Goal: Information Seeking & Learning: Learn about a topic

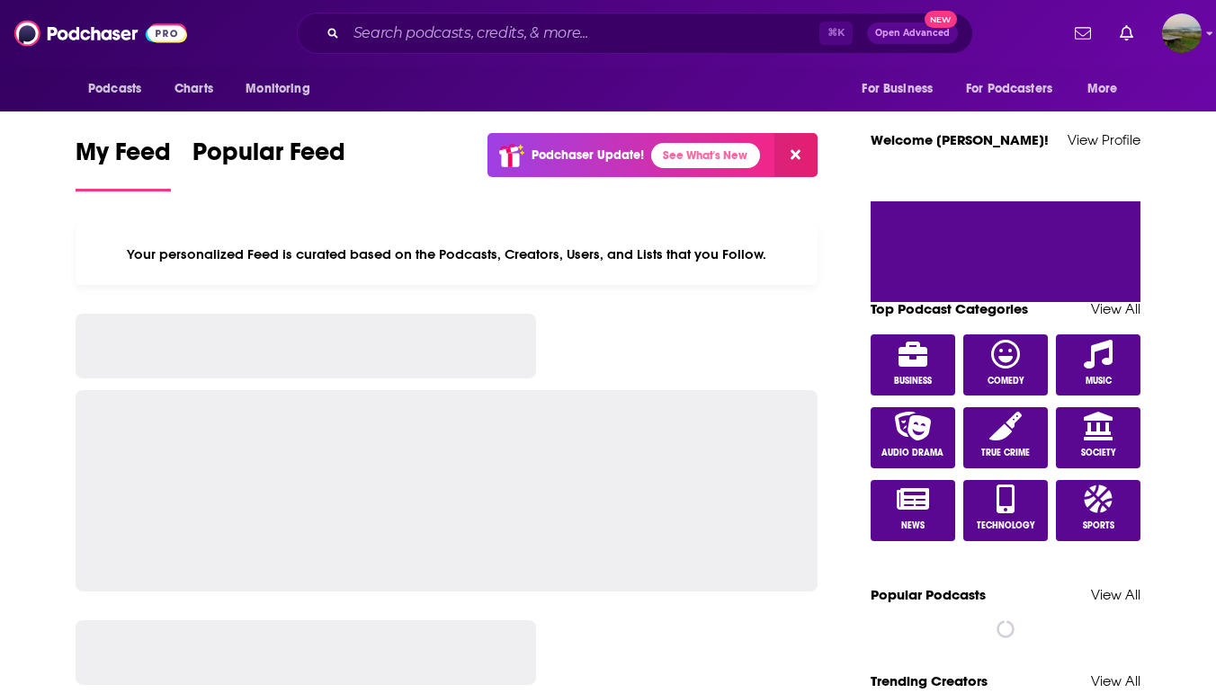
click at [374, 38] on input "Search podcasts, credits, & more..." at bounding box center [582, 33] width 473 height 29
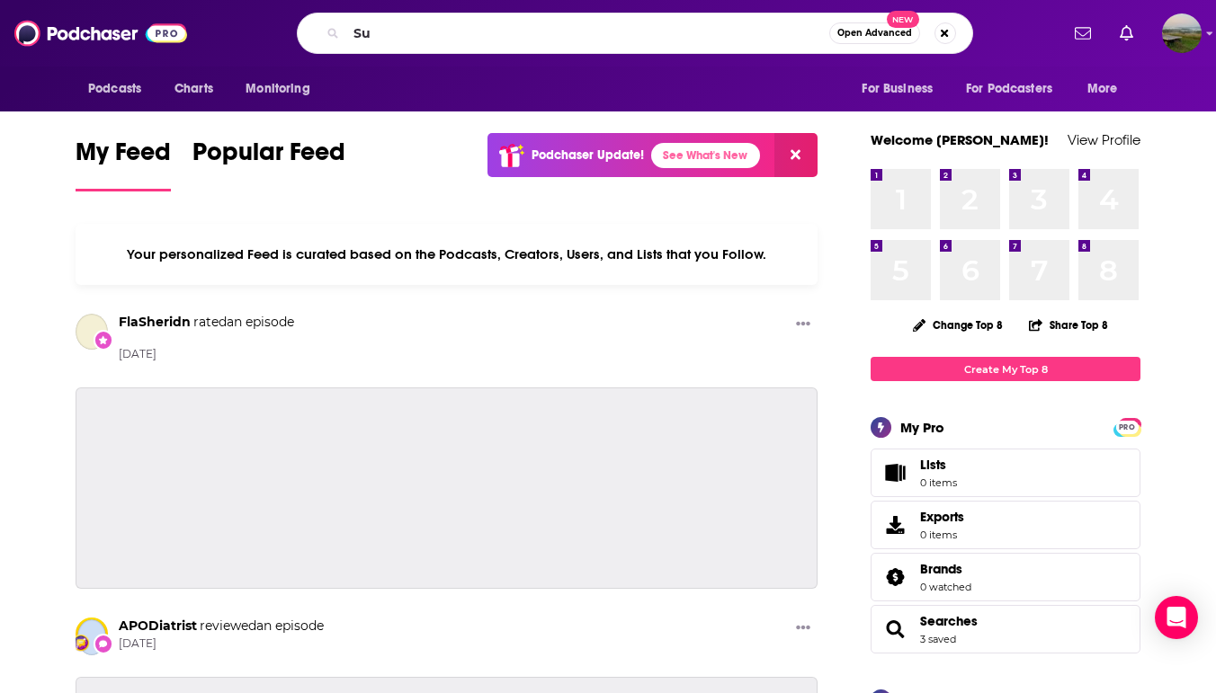
type input "S"
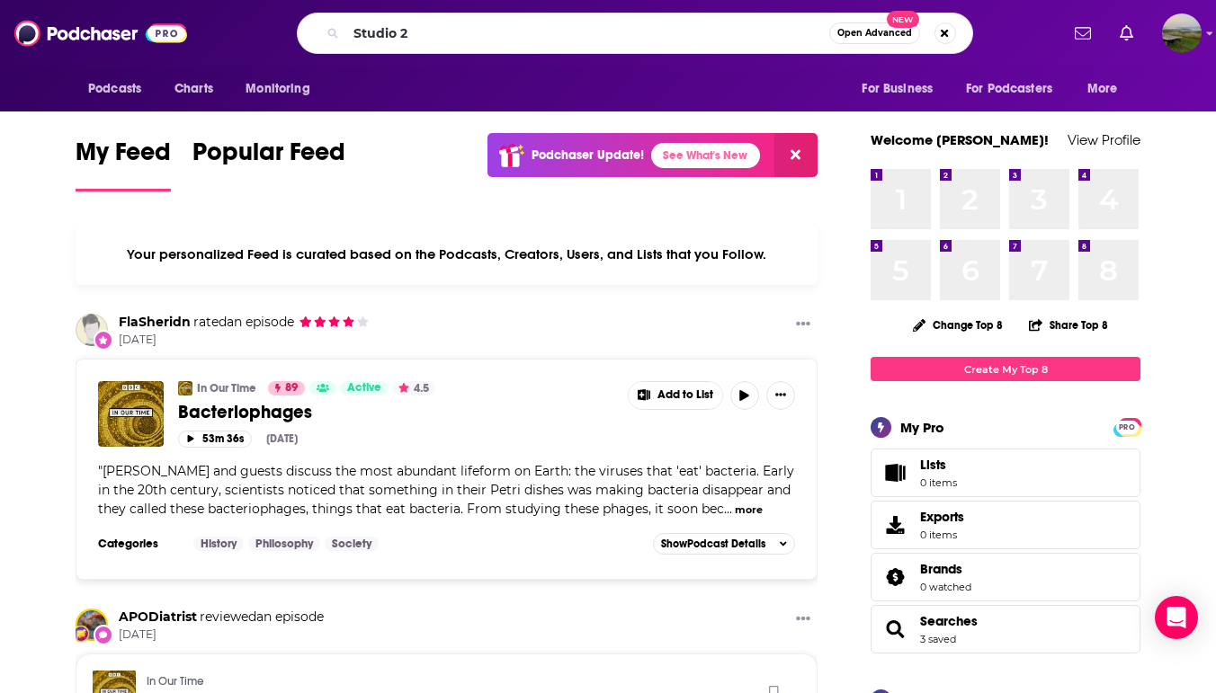
type input "Studio 2"
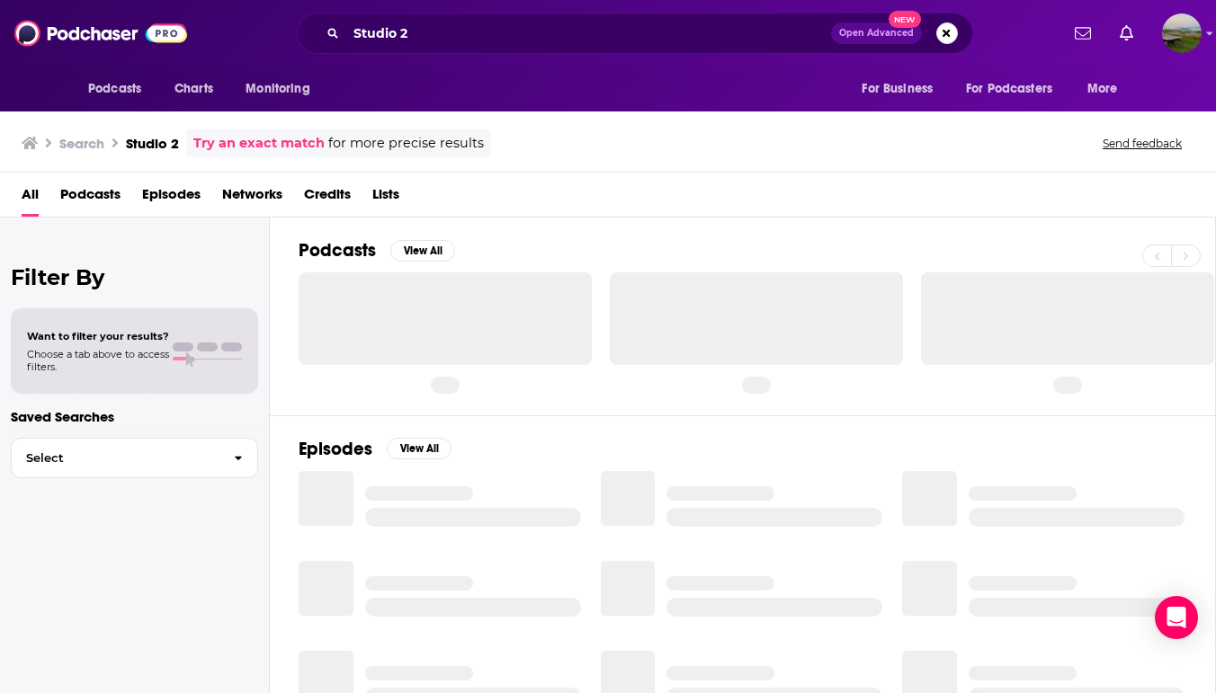
click at [98, 192] on span "Podcasts" at bounding box center [90, 198] width 60 height 37
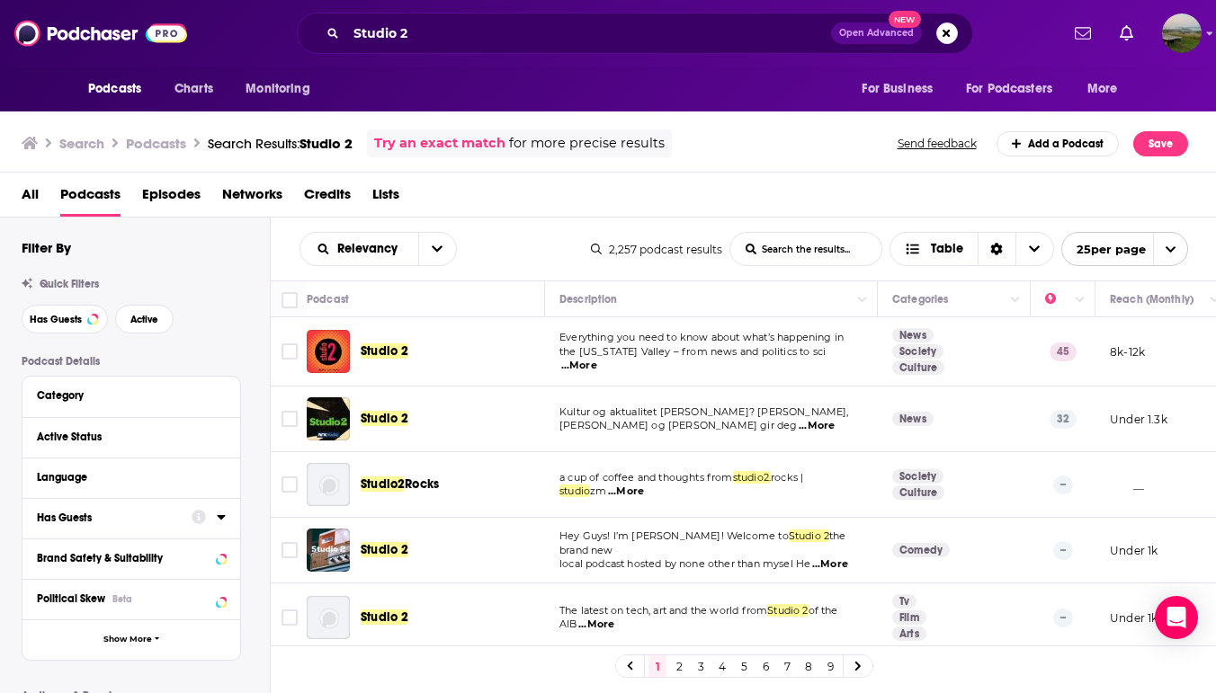
click at [383, 341] on div "Studio 2" at bounding box center [454, 351] width 187 height 43
click at [386, 351] on span "Studio 2" at bounding box center [385, 350] width 48 height 15
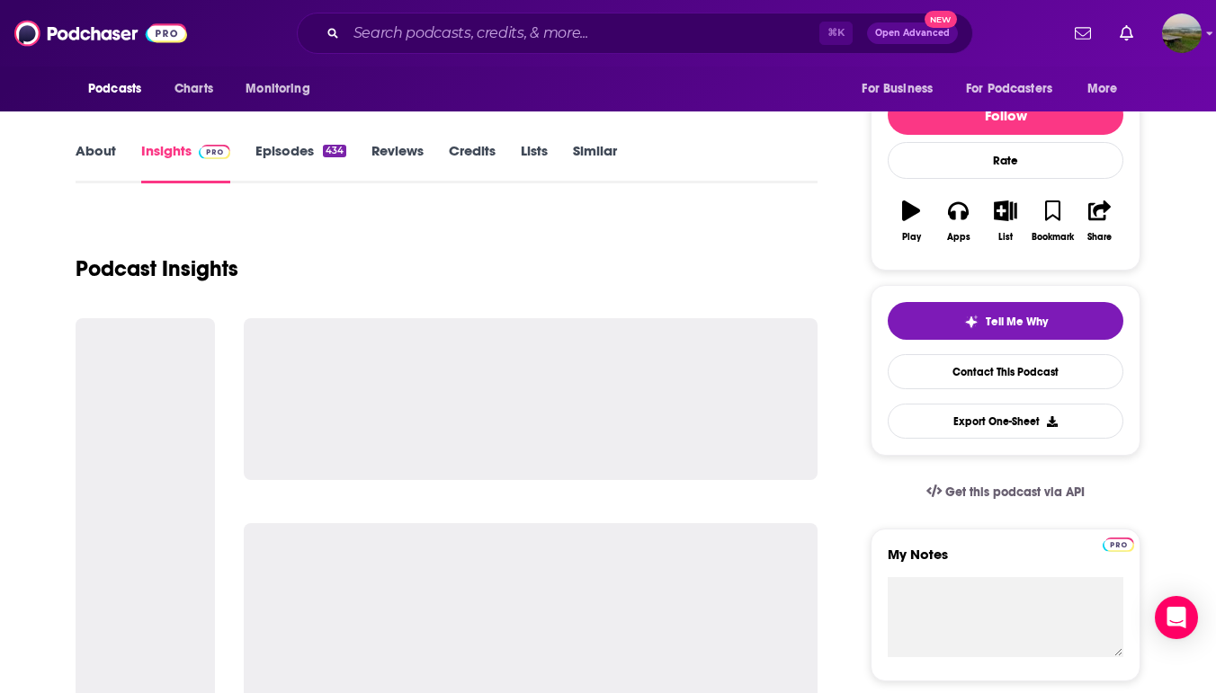
scroll to position [195, 0]
